Goal: Communication & Community: Answer question/provide support

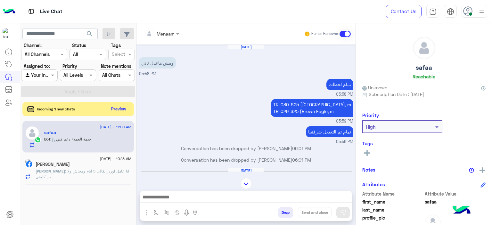
scroll to position [292, 0]
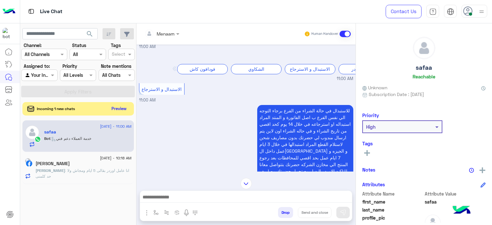
click at [125, 110] on button "Preview" at bounding box center [119, 108] width 20 height 9
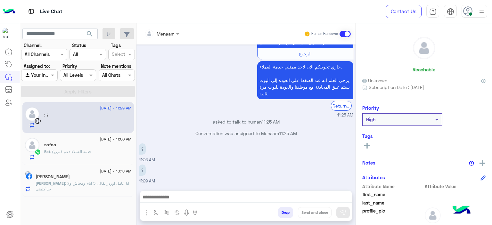
scroll to position [414, 0]
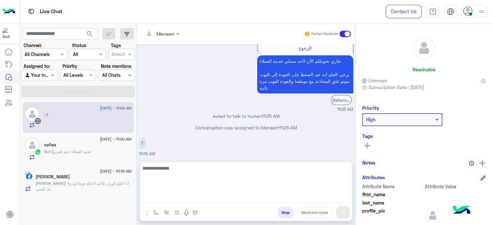
click at [183, 196] on textarea at bounding box center [246, 183] width 212 height 38
type textarea "**********"
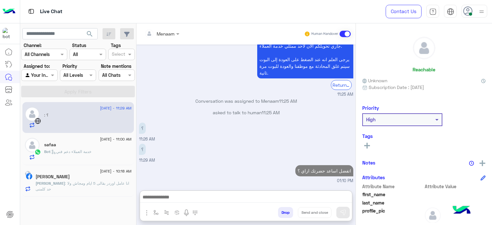
click at [86, 144] on div "safaa" at bounding box center [87, 145] width 87 height 7
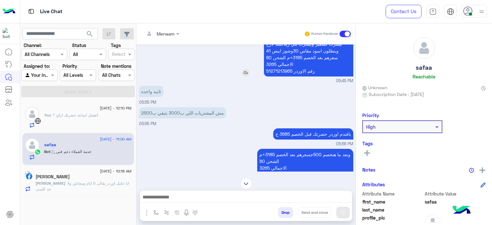
scroll to position [228, 0]
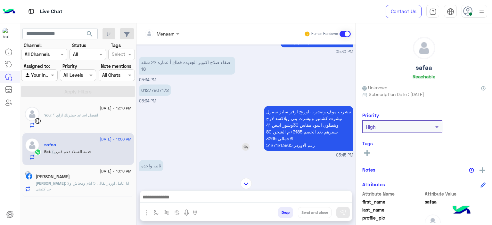
click at [282, 144] on p "تيشرت موف وتيشرت اورنج اوفر سايز سمول تيشرت كشمير وتيشرت بني ريلاكسد لارج وبنطل…" at bounding box center [308, 128] width 89 height 45
copy p "51271213965"
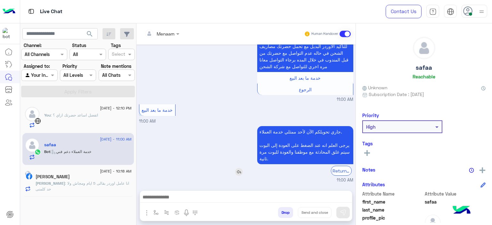
scroll to position [1206, 0]
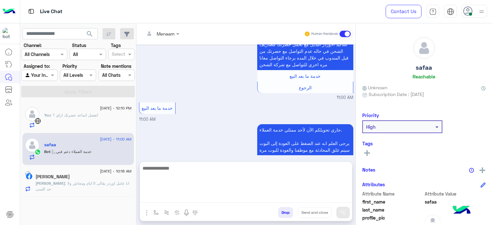
click at [162, 198] on textarea at bounding box center [246, 183] width 212 height 38
type textarea "**********"
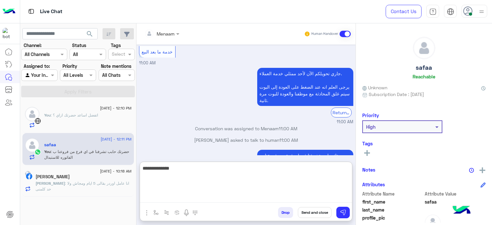
scroll to position [1274, 0]
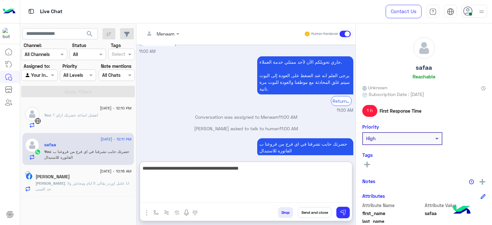
type textarea "**********"
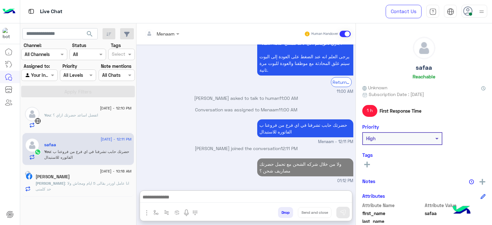
click at [65, 176] on h5 "[PERSON_NAME]" at bounding box center [53, 176] width 34 height 5
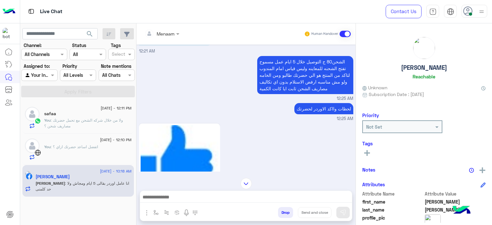
scroll to position [622, 0]
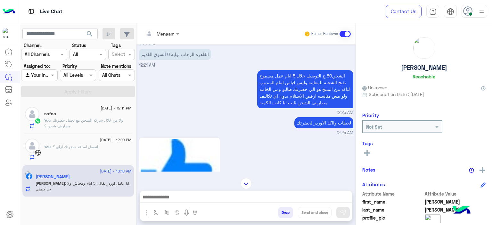
click at [153, 38] on p "الاسم [PERSON_NAME] 01114952811 01055759790" at bounding box center [164, 26] width 51 height 25
copy p "01114952811"
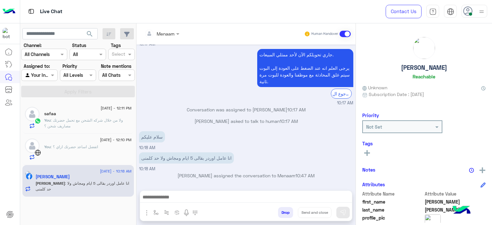
scroll to position [1162, 0]
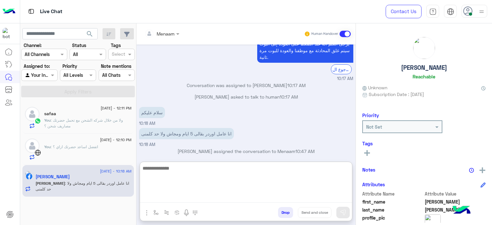
click at [189, 195] on textarea at bounding box center [246, 183] width 212 height 38
type textarea "**********"
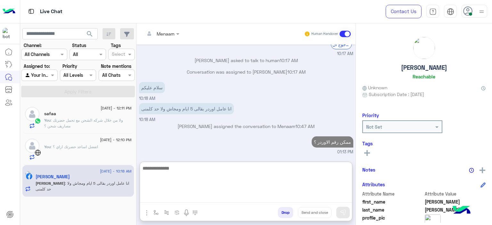
scroll to position [1223, 0]
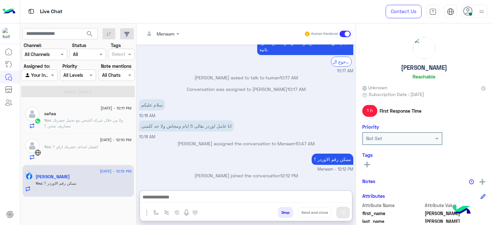
click at [71, 110] on div "[DATE] - 12:11 PM" at bounding box center [87, 109] width 87 height 4
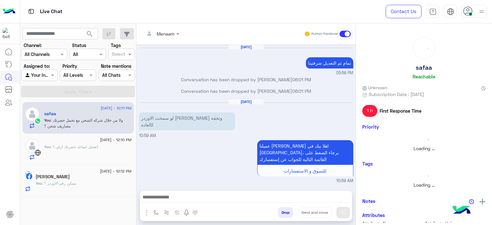
scroll to position [417, 0]
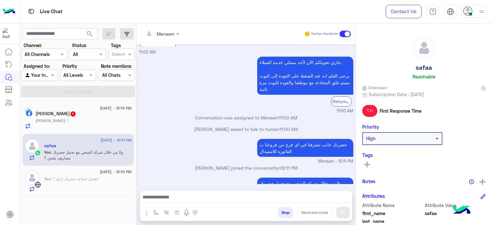
click at [86, 122] on div "[PERSON_NAME] : ا" at bounding box center [84, 123] width 96 height 11
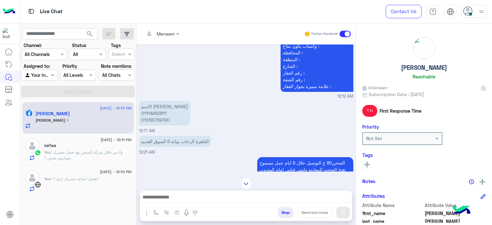
scroll to position [470, 0]
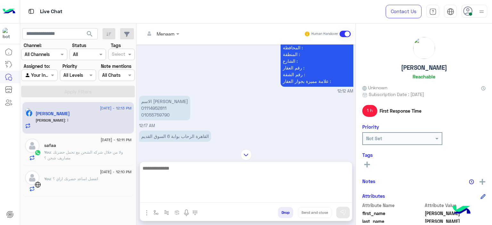
click at [174, 199] on textarea at bounding box center [246, 183] width 212 height 38
paste textarea "**********"
type textarea "**********"
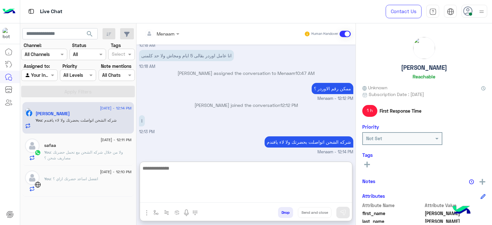
scroll to position [1195, 0]
click at [179, 166] on textarea at bounding box center [246, 183] width 212 height 38
paste textarea "**********"
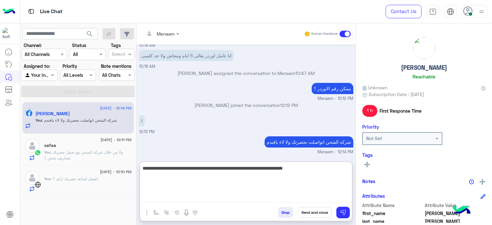
type textarea "**********"
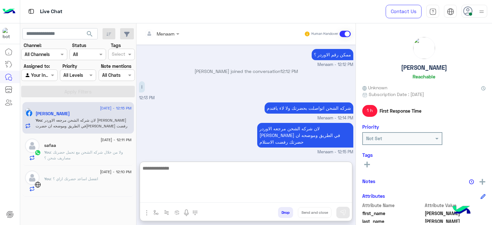
scroll to position [1222, 0]
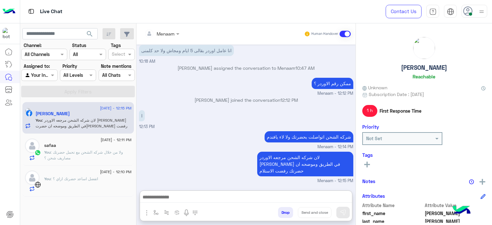
click at [64, 161] on div "[DATE] - 12:11 PM safaa You : ولا من خلال شركه الشحن مع تحمل حضرتك مصاريف شحن ؟" at bounding box center [77, 150] width 111 height 32
click at [82, 154] on span ": ولا من خلال شركه الشحن مع تحمل حضرتك مصاريف شحن ؟" at bounding box center [83, 155] width 79 height 11
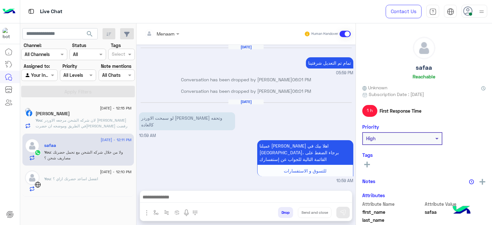
scroll to position [417, 0]
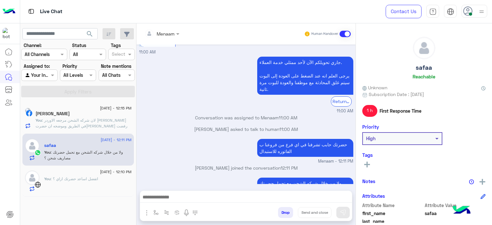
click at [81, 182] on div "You : اتفضل اساعد حضرتك ازاي ؟" at bounding box center [87, 184] width 87 height 16
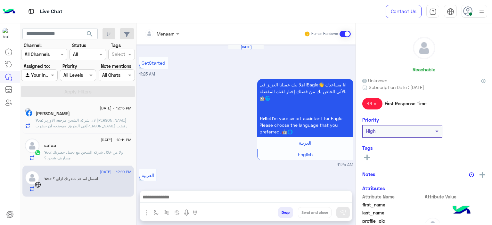
scroll to position [446, 0]
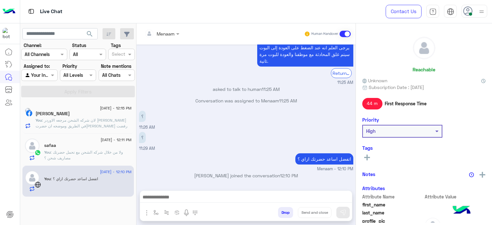
click at [89, 121] on span ": لان شركه الشحن مرجعه الاوردر [PERSON_NAME] في الطريق وموضحه ان حضرت[PERSON_NA…" at bounding box center [82, 126] width 92 height 16
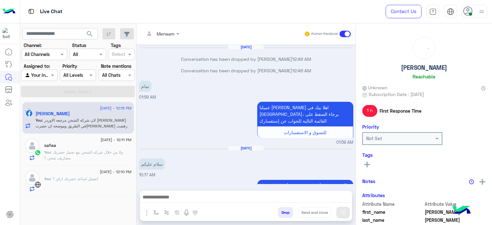
scroll to position [437, 0]
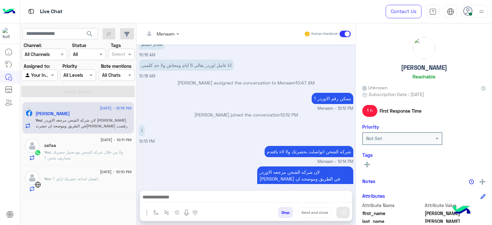
click at [101, 152] on span ": ولا من خلال شركه الشحن مع تحمل حضرتك مصاريف شحن ؟" at bounding box center [83, 155] width 79 height 11
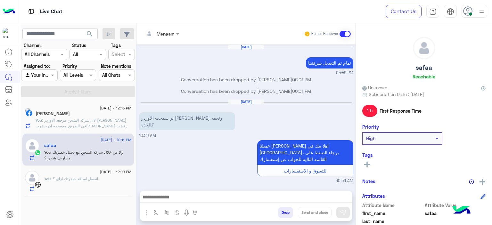
scroll to position [417, 0]
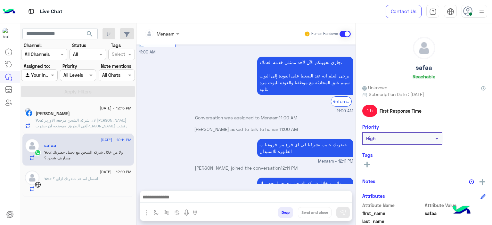
click at [68, 111] on h5 "[PERSON_NAME]" at bounding box center [53, 113] width 34 height 5
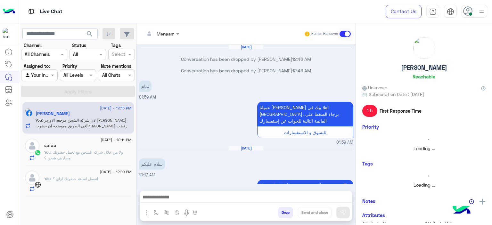
scroll to position [437, 0]
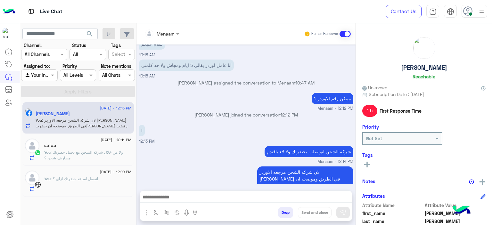
click at [75, 138] on div "[DATE] - 12:11 PM safaa You : ولا من خلال شركه الشحن مع تحمل حضرتك مصاريف شحن ؟" at bounding box center [77, 150] width 111 height 32
click at [85, 152] on span ": ولا من خلال شركه الشحن مع تحمل حضرتك مصاريف شحن ؟" at bounding box center [83, 155] width 79 height 11
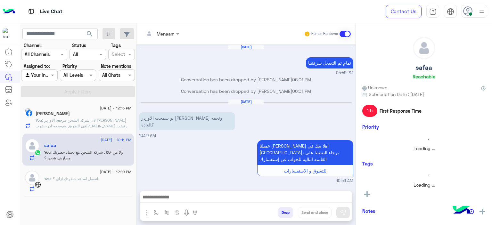
scroll to position [417, 0]
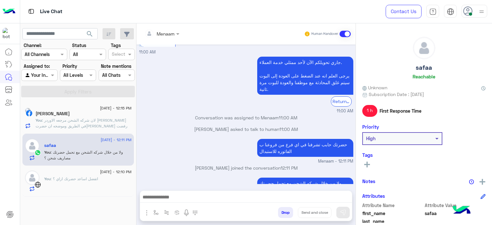
click at [75, 177] on span ": اتفضل اساعد حضرتك ازاي ؟" at bounding box center [74, 178] width 47 height 5
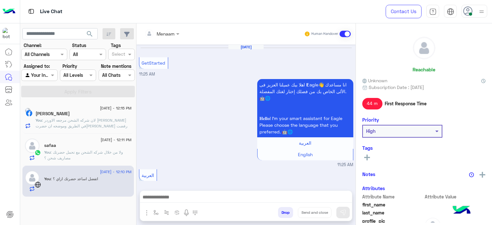
scroll to position [446, 0]
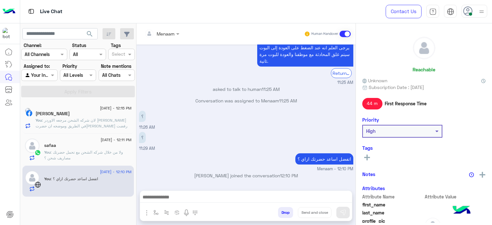
click at [96, 117] on p "You : لان شركه الشحن مرجعه الاوردر [PERSON_NAME] في الطريق وموضحه ان حضرت[PERSO…" at bounding box center [84, 125] width 96 height 17
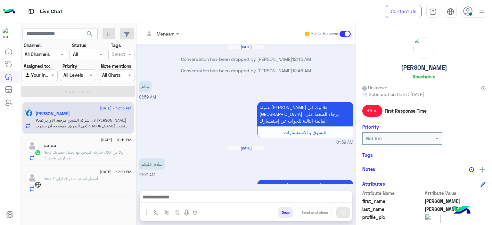
scroll to position [437, 0]
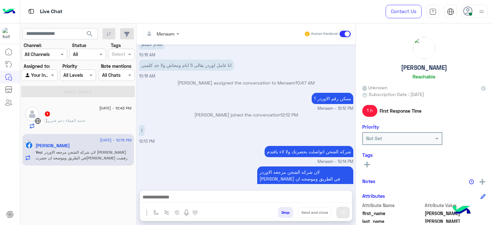
click at [74, 123] on p ": خدمة العملاء دعم فني" at bounding box center [64, 121] width 41 height 6
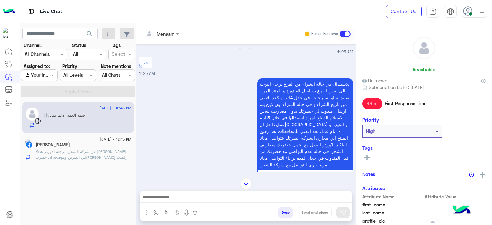
scroll to position [446, 0]
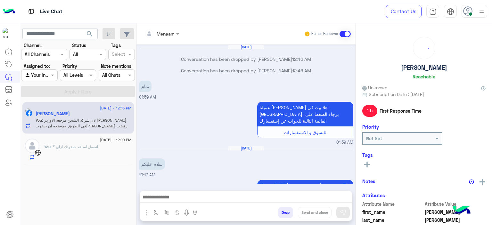
scroll to position [437, 0]
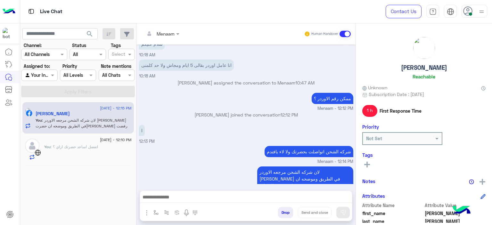
click at [76, 144] on span ": اتفضل اساعد حضرتك ازاي ؟" at bounding box center [74, 146] width 47 height 5
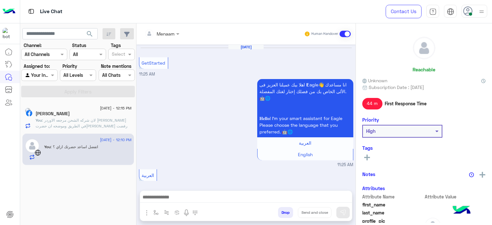
scroll to position [446, 0]
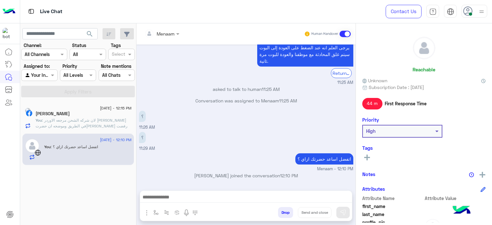
click at [102, 115] on div "[PERSON_NAME]" at bounding box center [84, 114] width 96 height 7
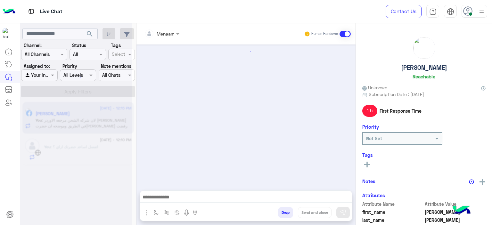
scroll to position [437, 0]
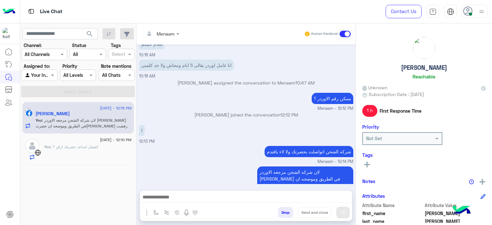
click at [89, 141] on div "[DATE] - 12:10 PM" at bounding box center [87, 141] width 87 height 4
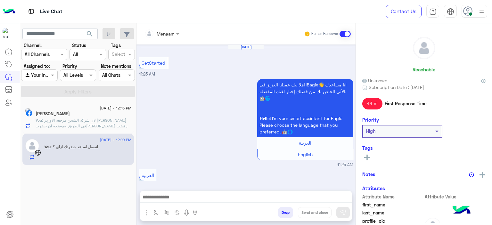
scroll to position [446, 0]
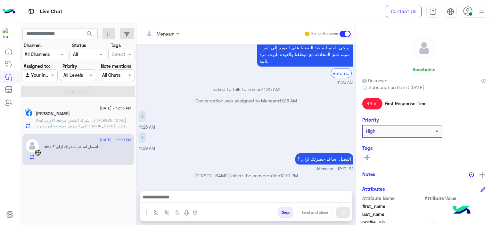
click at [175, 70] on div "للاستبدال في حالة الشراء من الفرع برجاء التوجه الي نفس الفرع ب اصل الفاتورة و ا…" at bounding box center [246, 4] width 214 height 164
